Goal: Task Accomplishment & Management: Complete application form

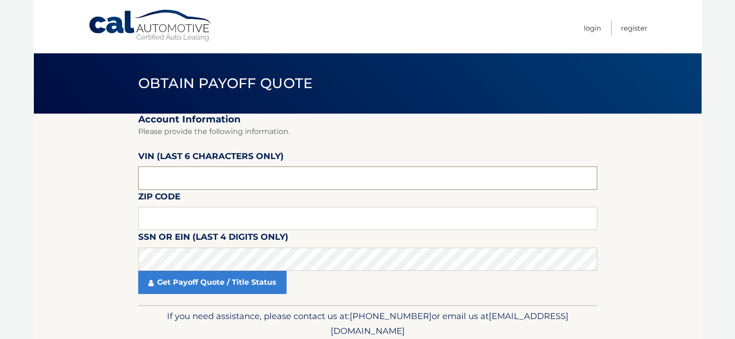
click at [190, 184] on input "text" at bounding box center [367, 177] width 459 height 23
click at [168, 178] on input "text" at bounding box center [367, 177] width 459 height 23
drag, startPoint x: 180, startPoint y: 180, endPoint x: 63, endPoint y: 183, distance: 116.4
click at [63, 183] on section "Account Information Please provide the following information. VIN (last 6 chara…" at bounding box center [367, 209] width 667 height 191
type input "506670"
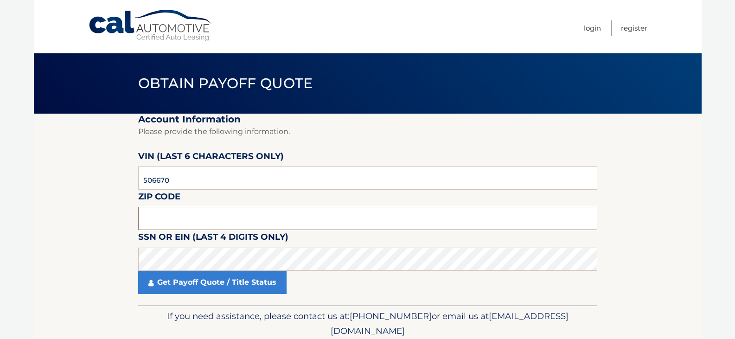
click at [193, 226] on input "text" at bounding box center [367, 218] width 459 height 23
click at [194, 221] on input "text" at bounding box center [367, 218] width 459 height 23
type input "11731"
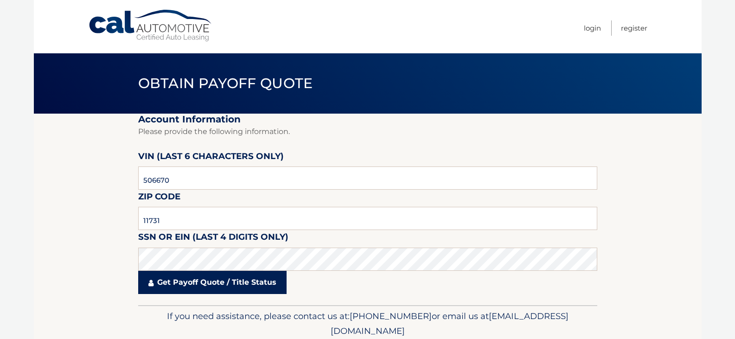
click at [182, 275] on link "Get Payoff Quote / Title Status" at bounding box center [212, 282] width 148 height 23
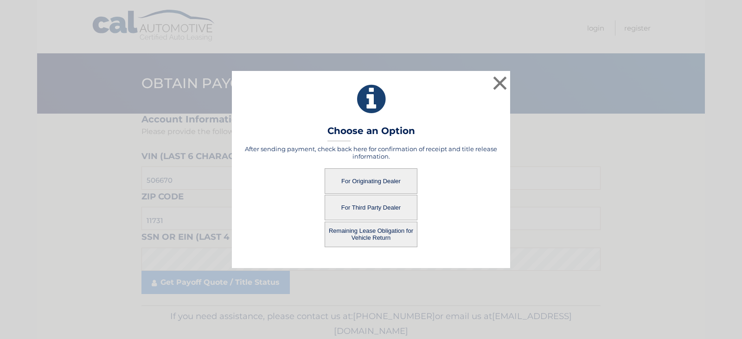
click at [367, 184] on button "For Originating Dealer" at bounding box center [370, 180] width 93 height 25
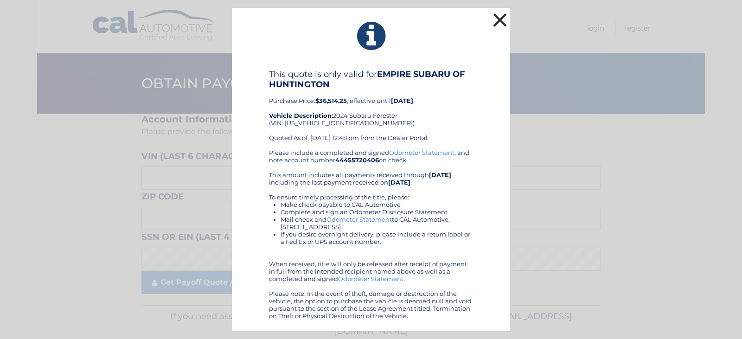
click at [501, 21] on button "×" at bounding box center [499, 20] width 19 height 19
